Goal: Find specific page/section: Find specific page/section

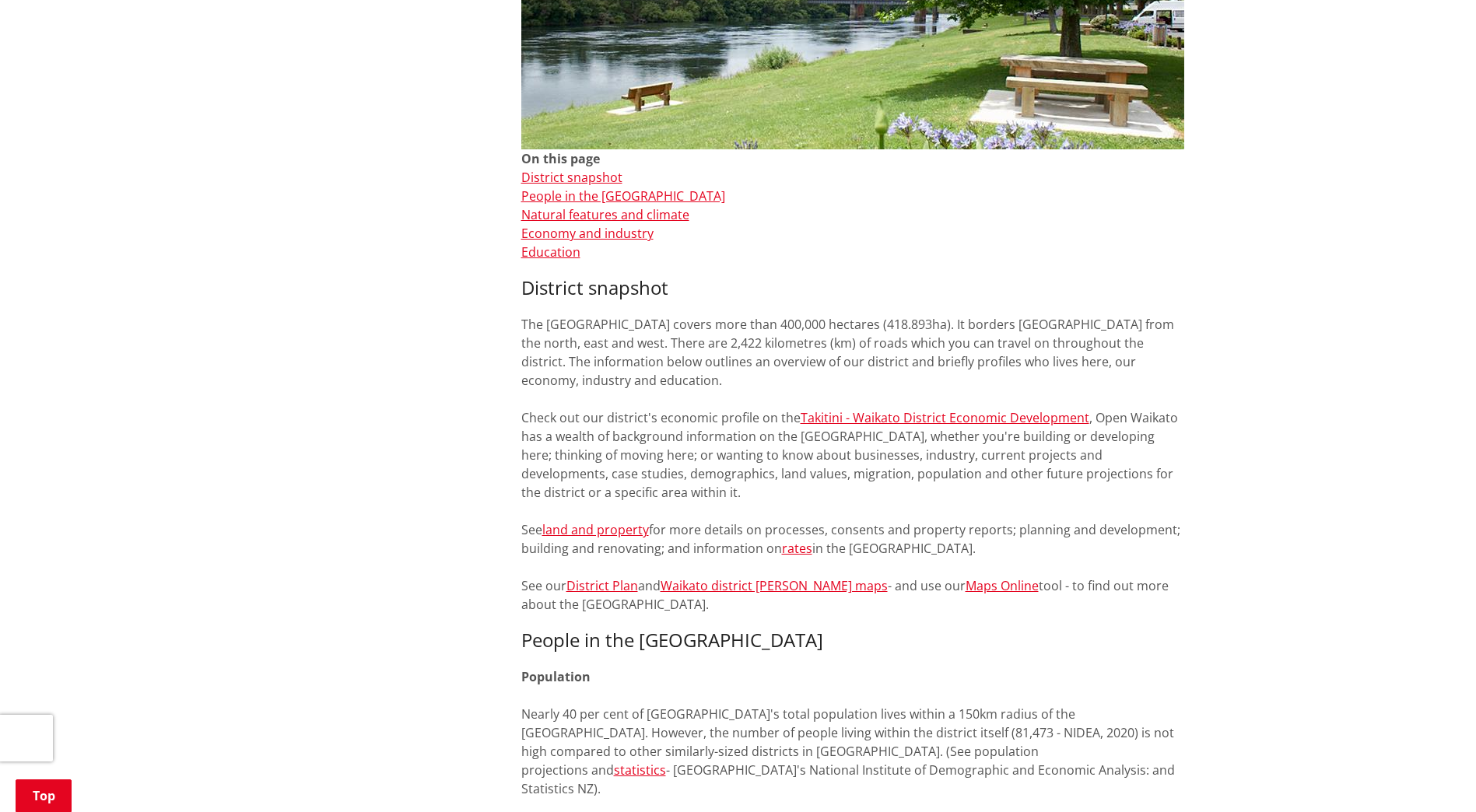
scroll to position [467, 0]
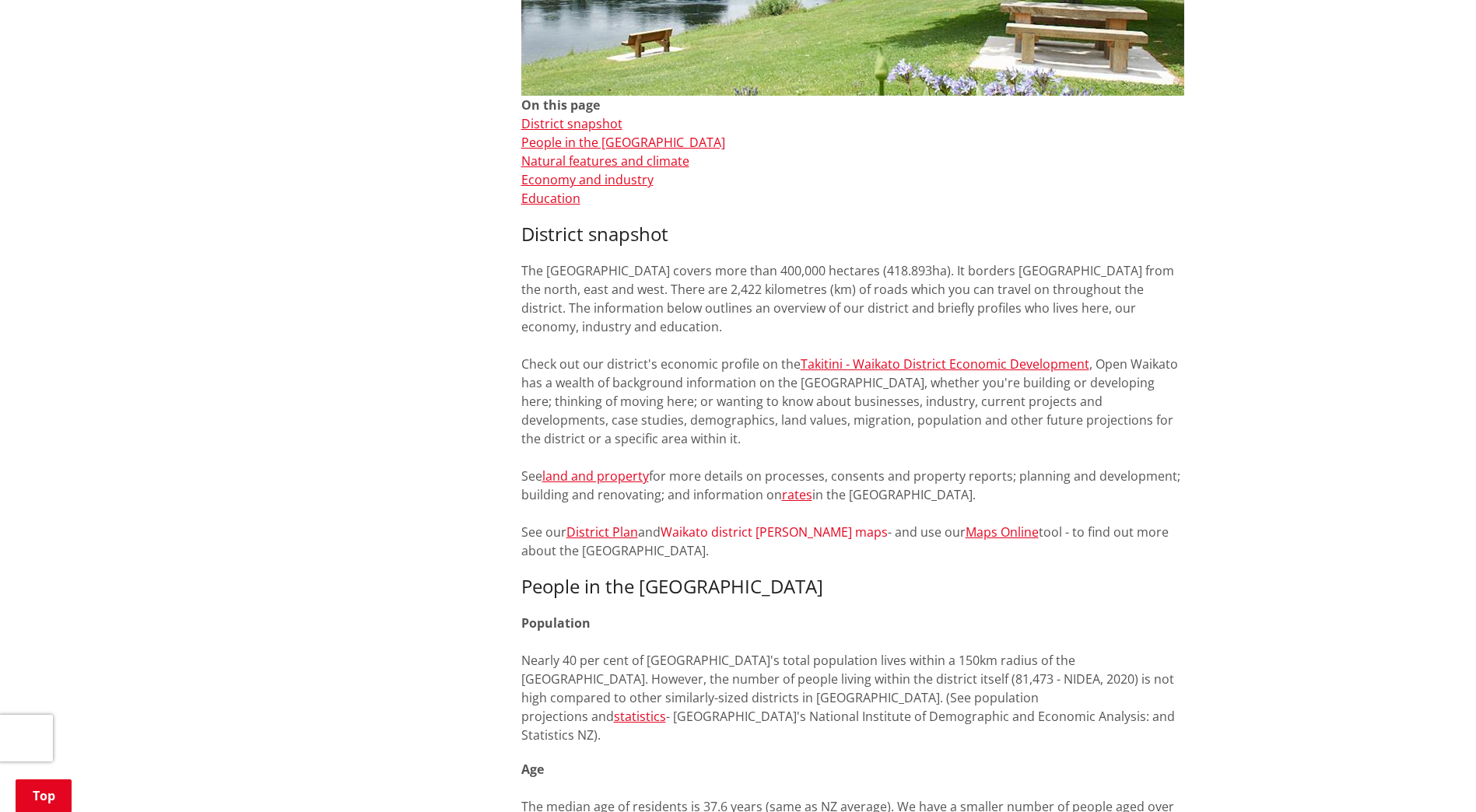
click at [743, 529] on link "Waikato district [PERSON_NAME] maps" at bounding box center [775, 532] width 227 height 17
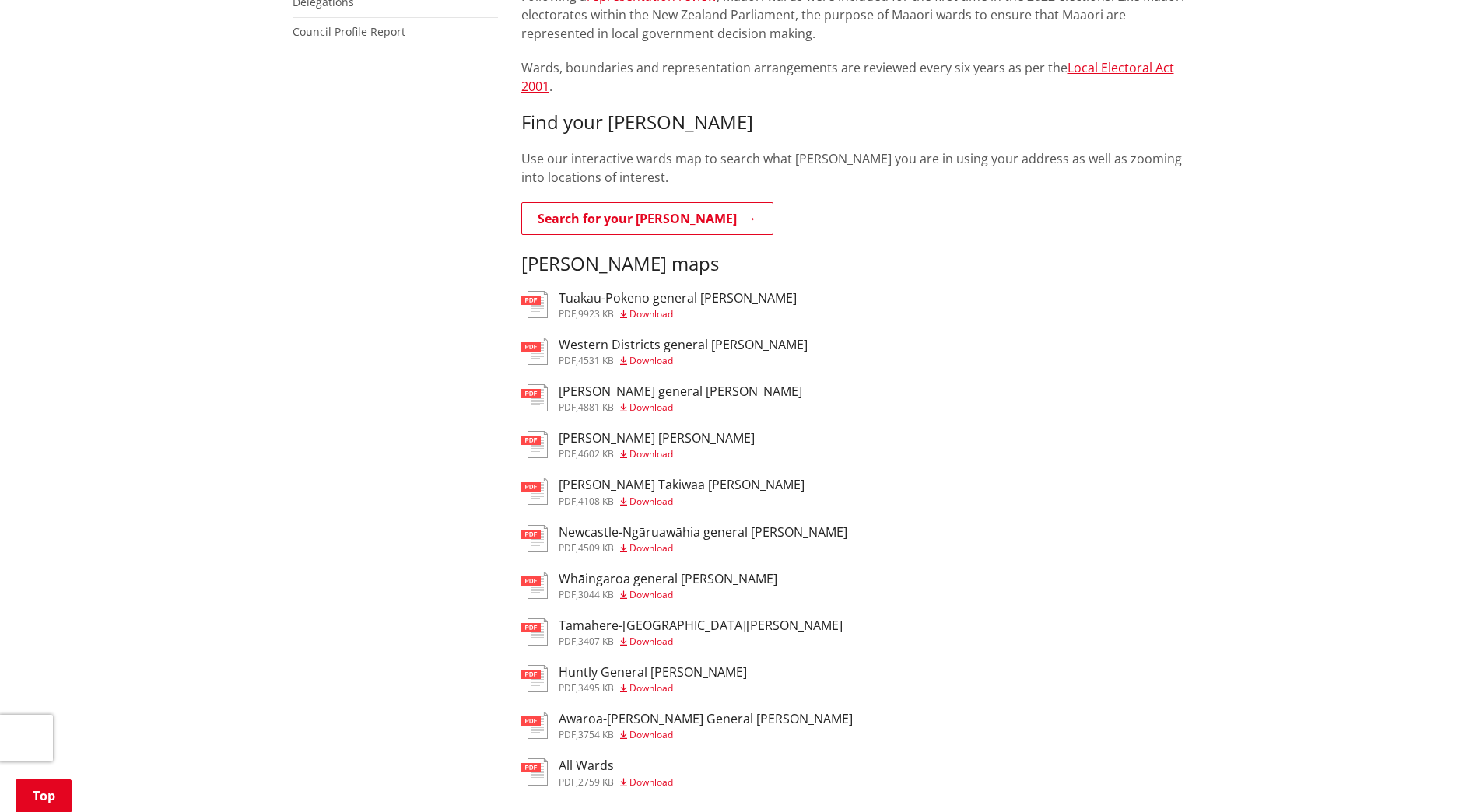
scroll to position [234, 0]
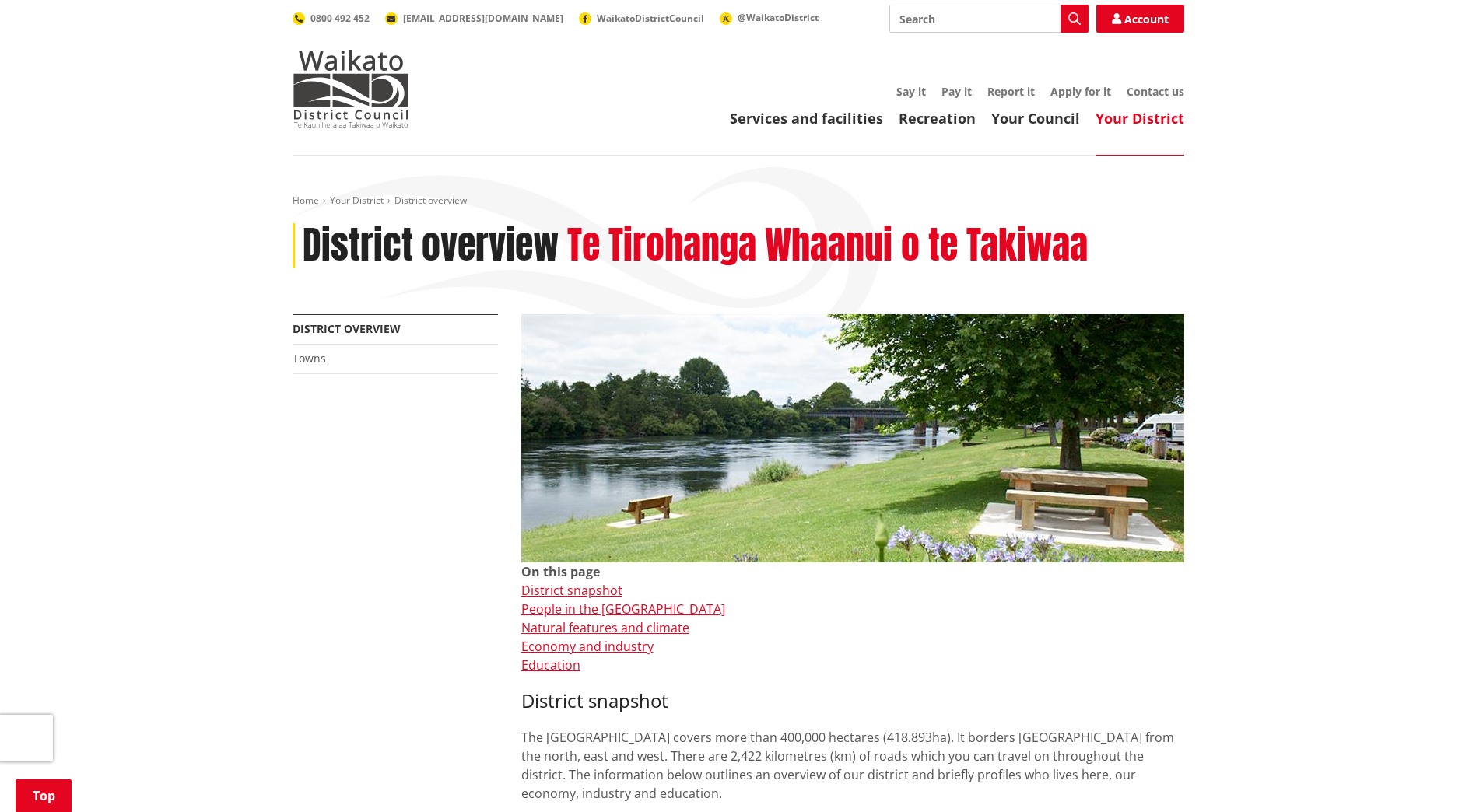
scroll to position [707, 0]
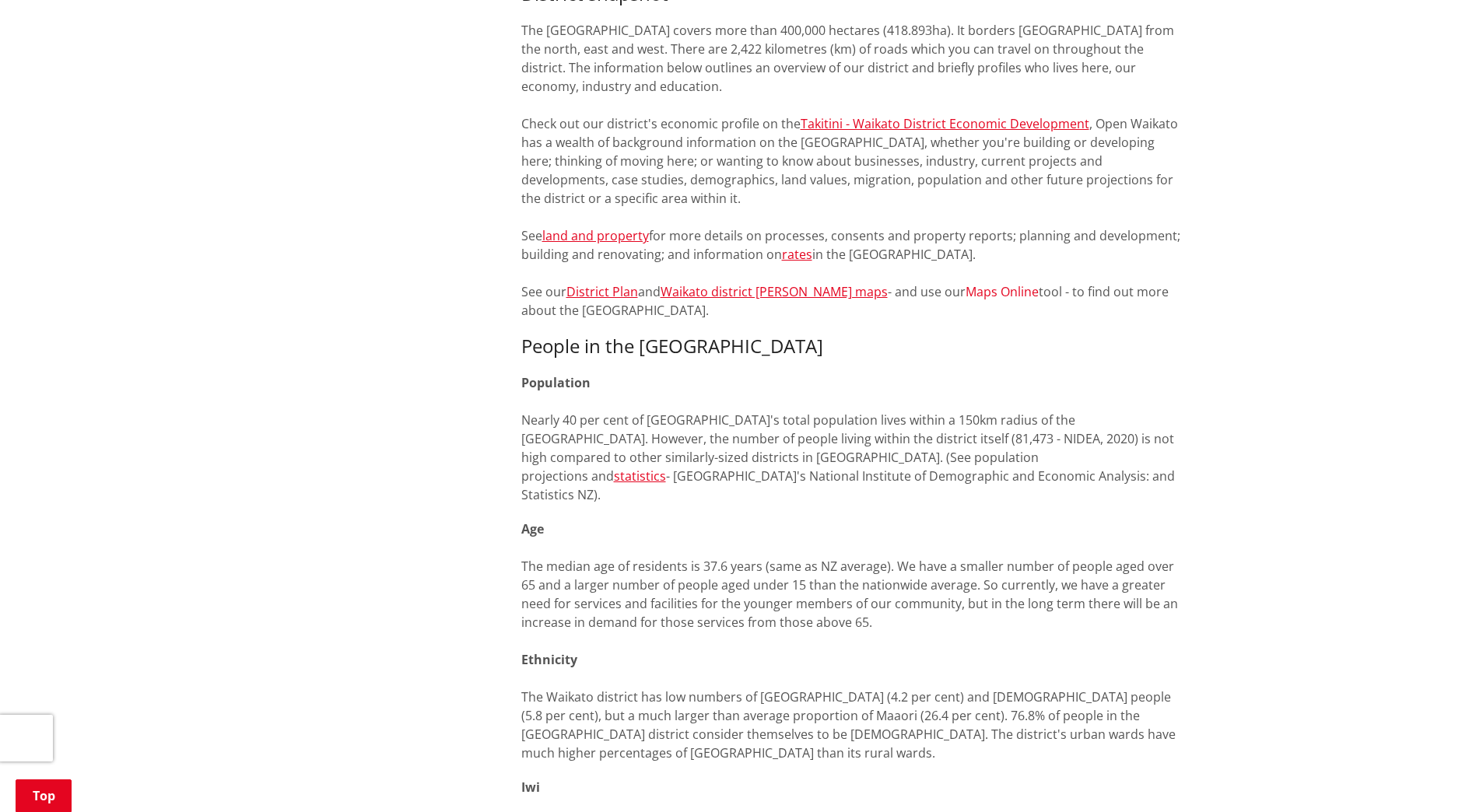
click at [966, 294] on link "Maps Online" at bounding box center [1002, 292] width 73 height 17
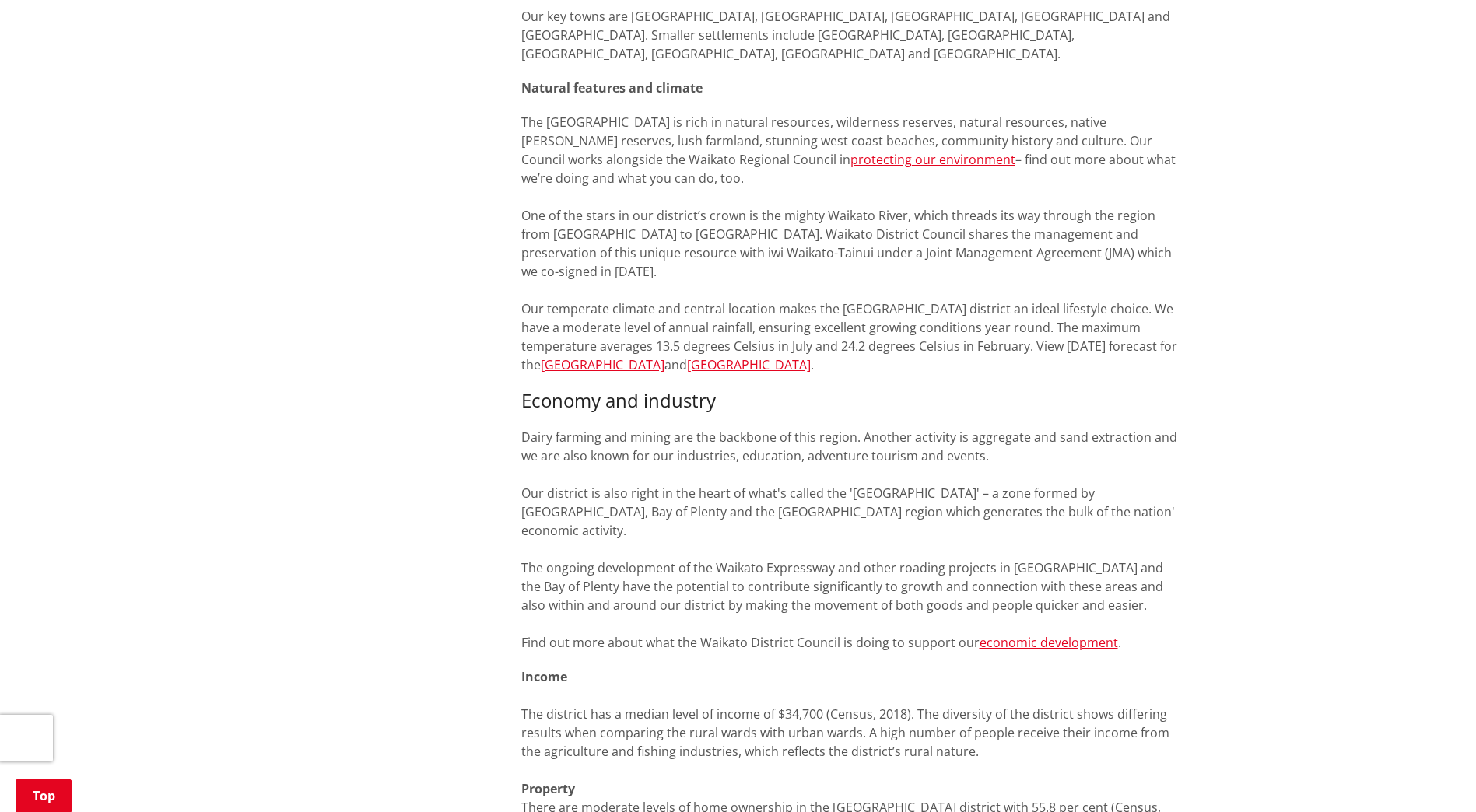
scroll to position [1641, 0]
